Goal: Task Accomplishment & Management: Manage account settings

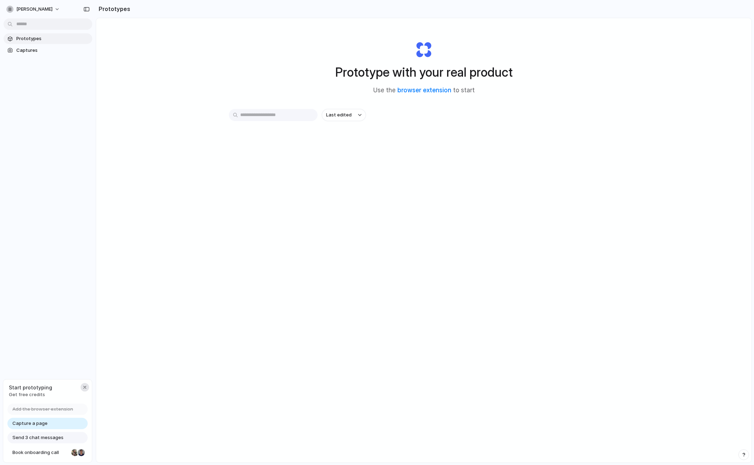
click at [86, 386] on div "button" at bounding box center [85, 387] width 6 height 6
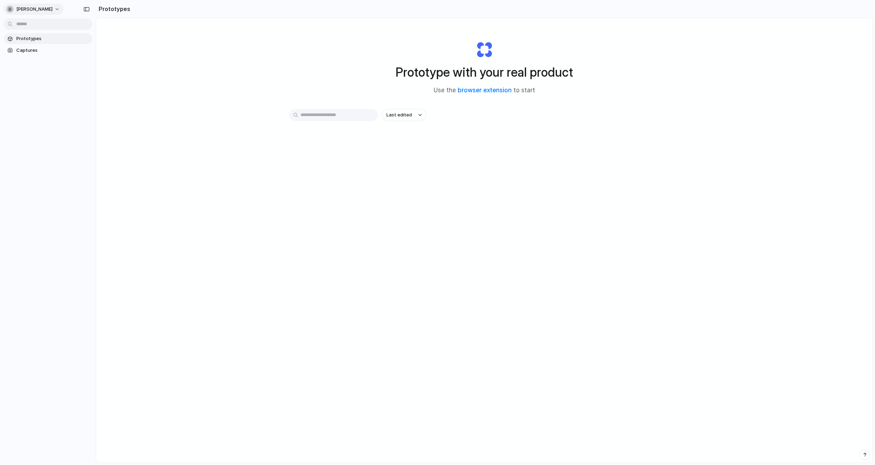
click at [51, 10] on button "[PERSON_NAME]" at bounding box center [34, 9] width 60 height 11
click at [37, 59] on li "Sign out" at bounding box center [34, 59] width 59 height 11
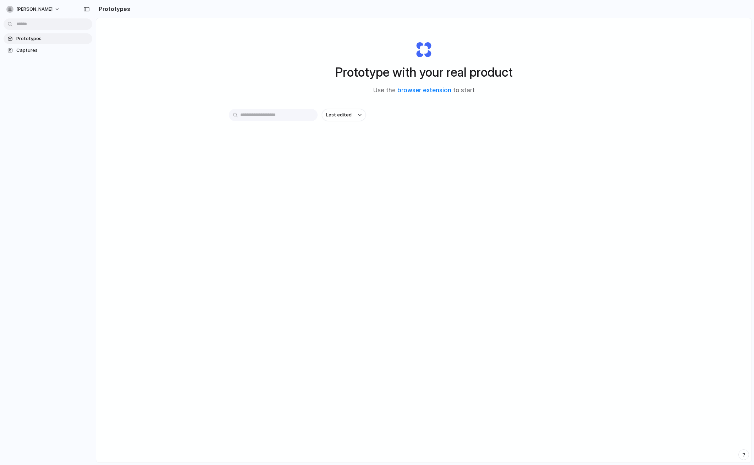
click at [693, 134] on div "Prototype with your real product Use the browser extension to start Last edited" at bounding box center [423, 259] width 655 height 482
